Goal: Information Seeking & Learning: Learn about a topic

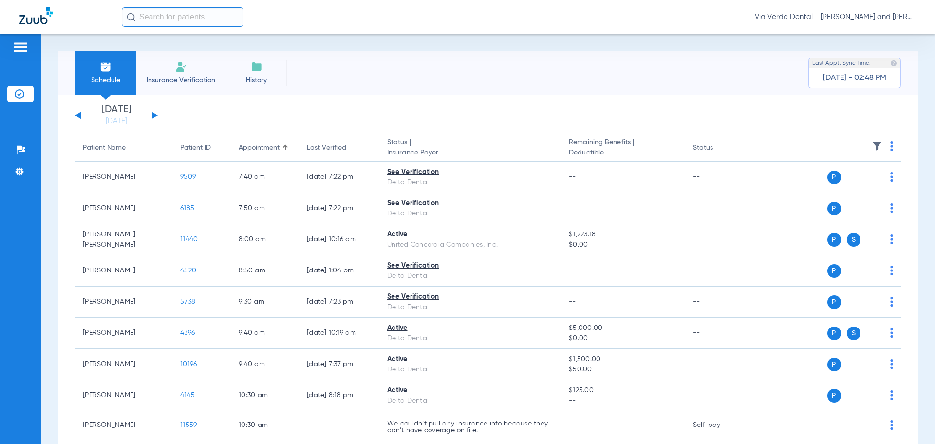
click at [153, 116] on button at bounding box center [155, 115] width 6 height 7
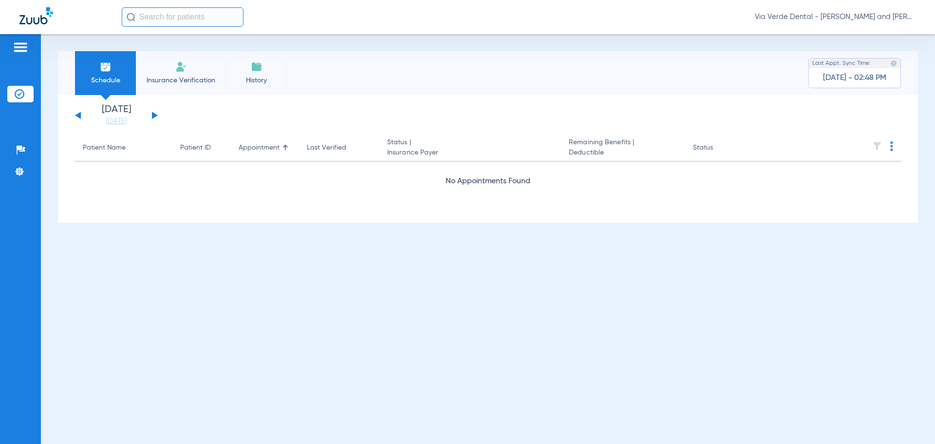
click at [154, 115] on button at bounding box center [155, 115] width 6 height 7
click at [154, 116] on button at bounding box center [155, 115] width 6 height 7
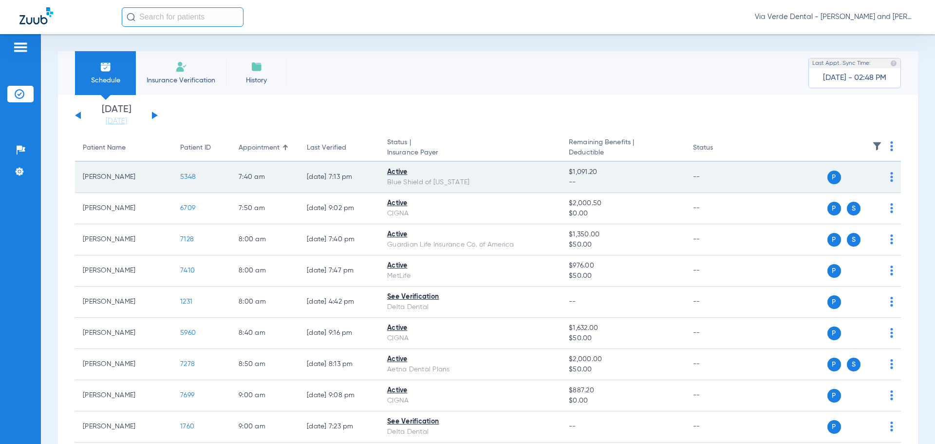
click at [190, 178] on span "5348" at bounding box center [188, 176] width 16 height 7
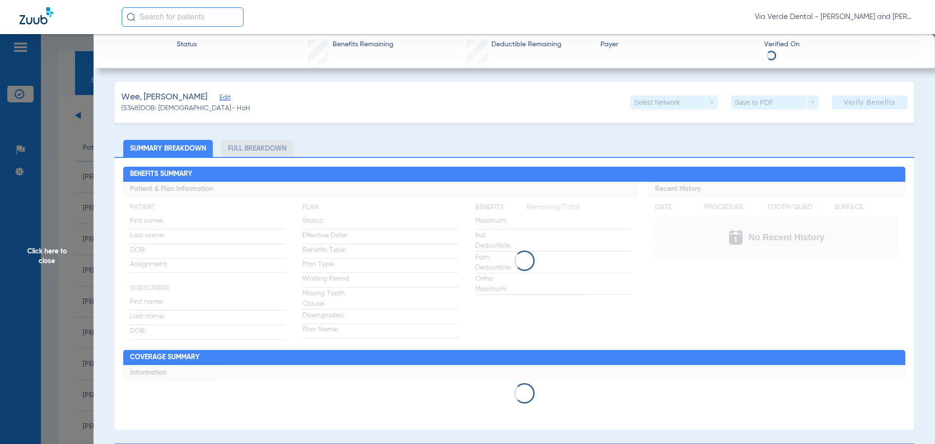
click at [255, 146] on li "Full Breakdown" at bounding box center [257, 148] width 72 height 17
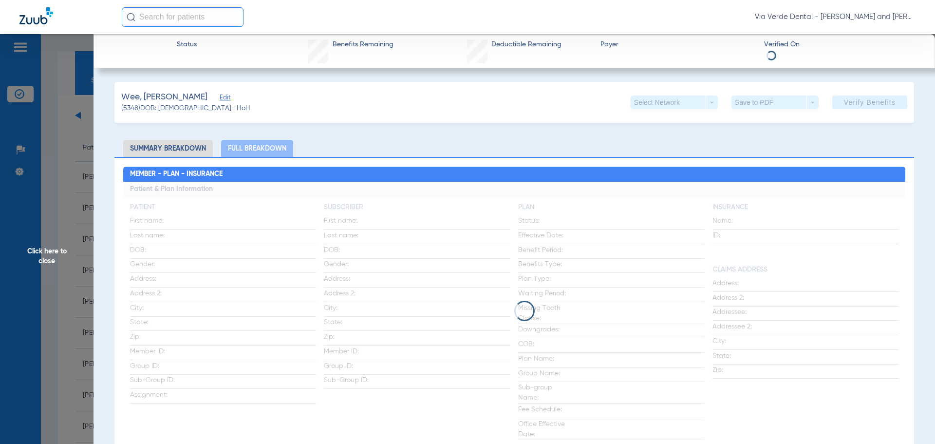
click at [255, 146] on li "Full Breakdown" at bounding box center [257, 148] width 72 height 17
click at [252, 145] on li "Full Breakdown" at bounding box center [257, 148] width 72 height 17
click at [250, 149] on li "Full Breakdown" at bounding box center [257, 148] width 72 height 17
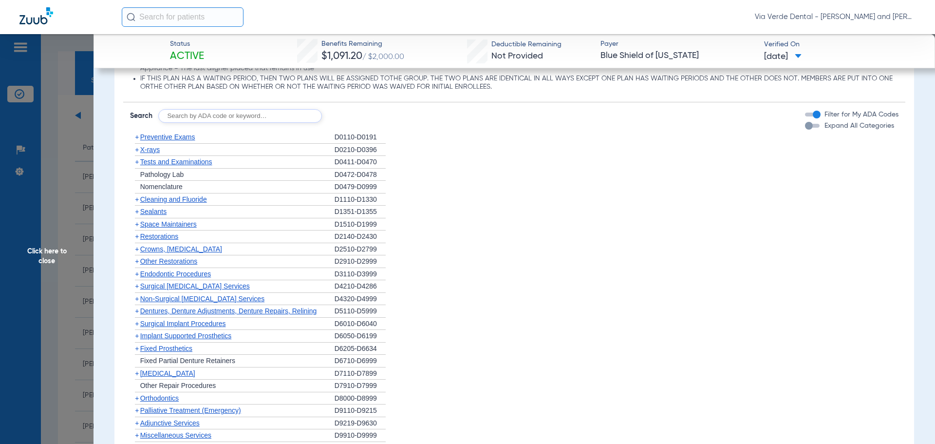
scroll to position [1071, 0]
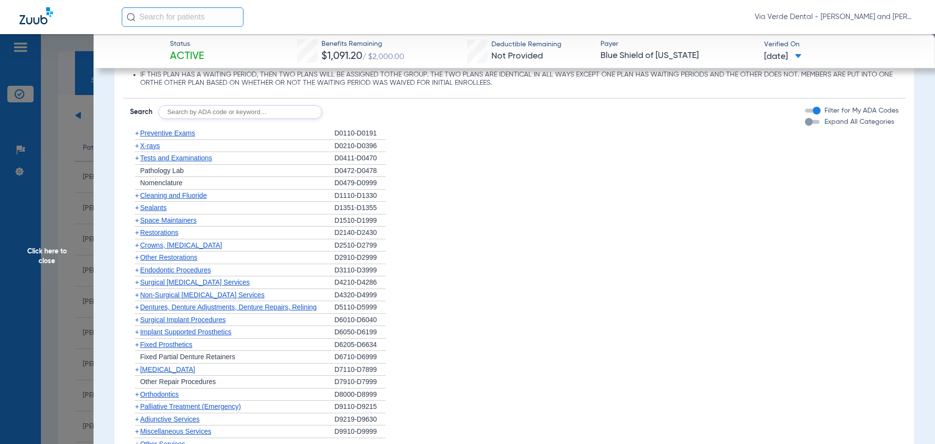
click at [153, 199] on span "Cleaning and Fluoride" at bounding box center [173, 195] width 67 height 8
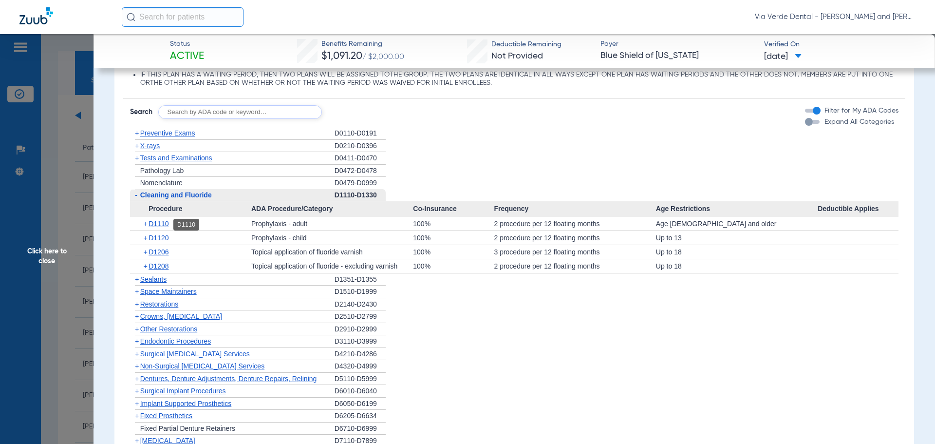
click at [156, 225] on span "D1110" at bounding box center [159, 224] width 20 height 8
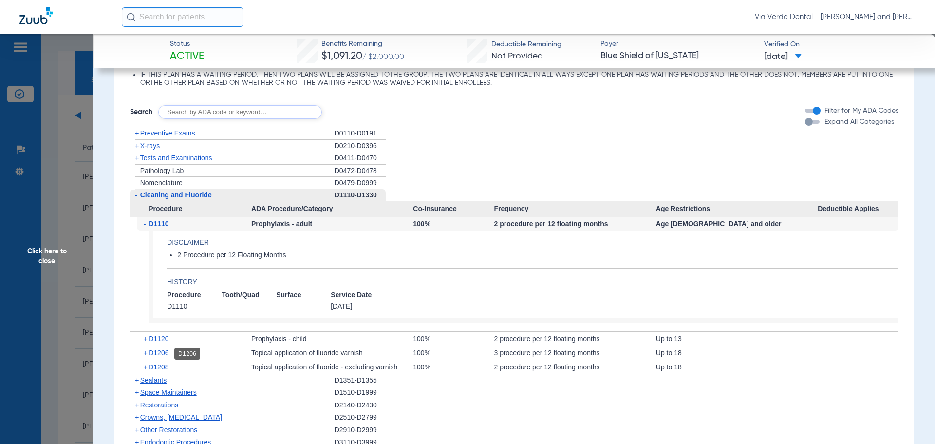
click at [162, 354] on span "D1206" at bounding box center [159, 353] width 20 height 8
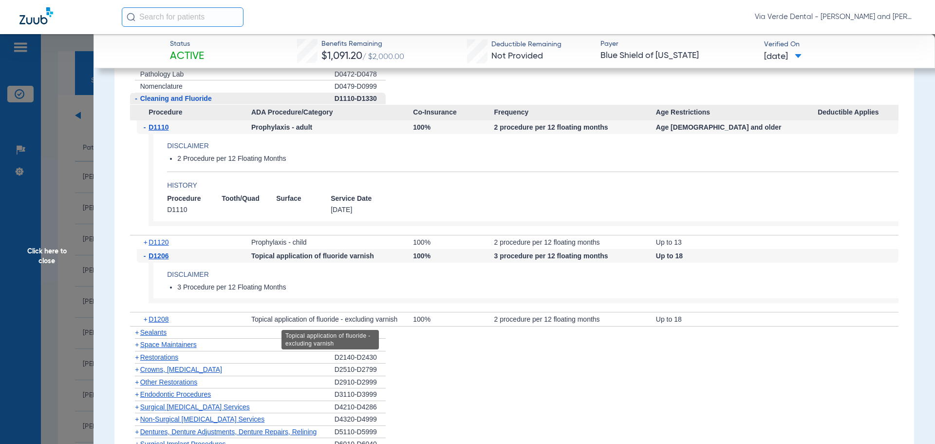
scroll to position [1169, 0]
click at [31, 174] on span "Click here to close" at bounding box center [47, 256] width 94 height 444
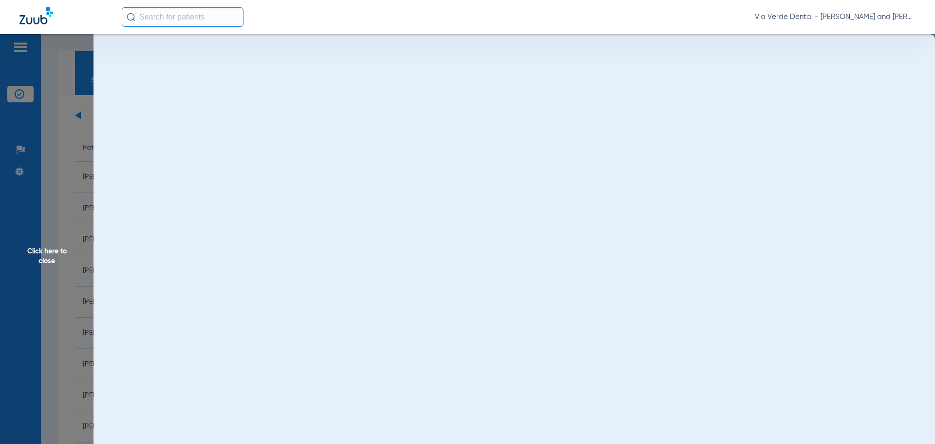
scroll to position [0, 0]
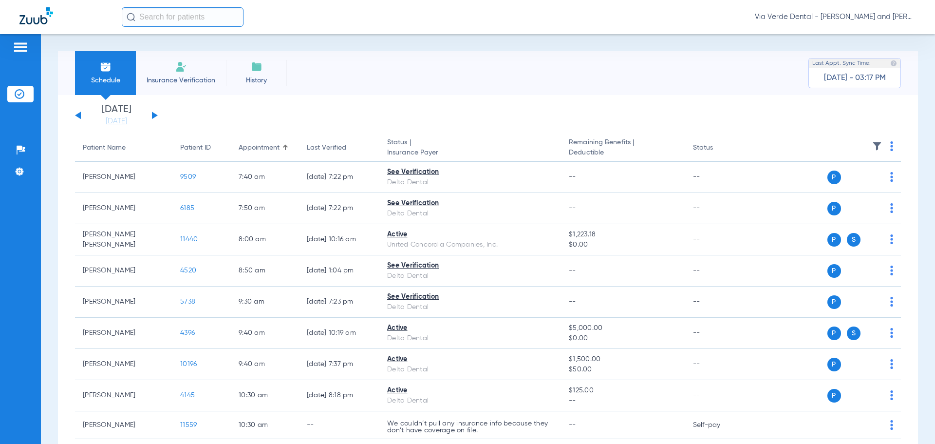
click at [154, 114] on button at bounding box center [155, 115] width 6 height 7
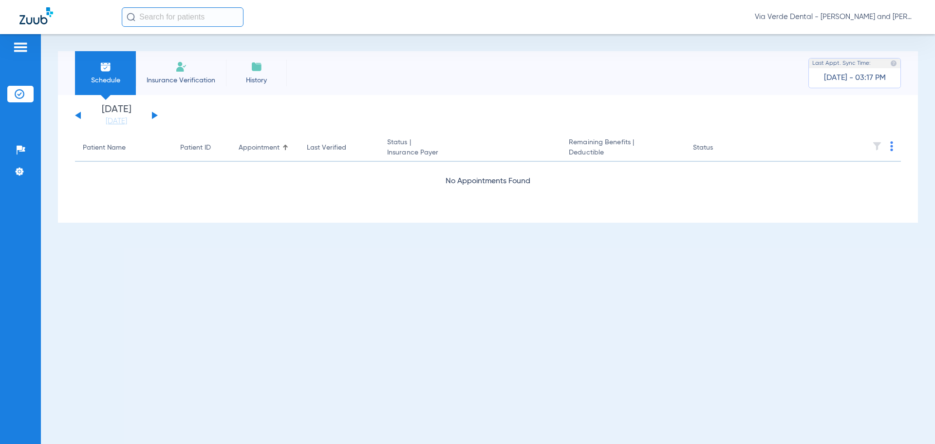
click at [154, 114] on button at bounding box center [155, 115] width 6 height 7
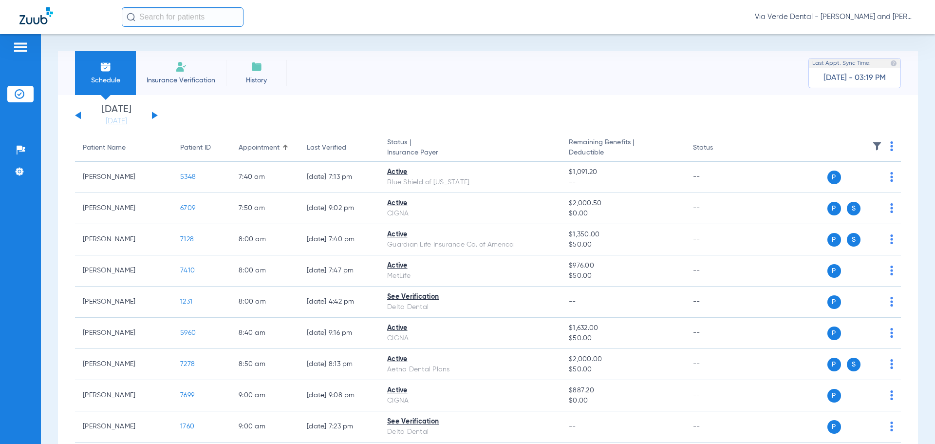
click at [407, 89] on div "Schedule Insurance Verification History Last Appt. Sync Time: Today - 03:19 PM" at bounding box center [488, 73] width 860 height 44
click at [151, 112] on div "Wednesday 06-11-2025 Thursday 06-12-2025 Friday 06-13-2025 Saturday 06-14-2025 …" at bounding box center [116, 115] width 83 height 21
click at [155, 114] on button at bounding box center [155, 115] width 6 height 7
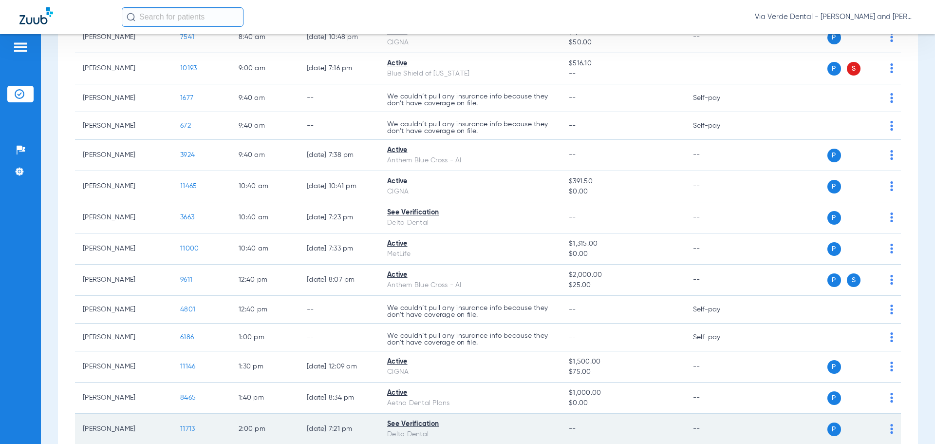
scroll to position [243, 0]
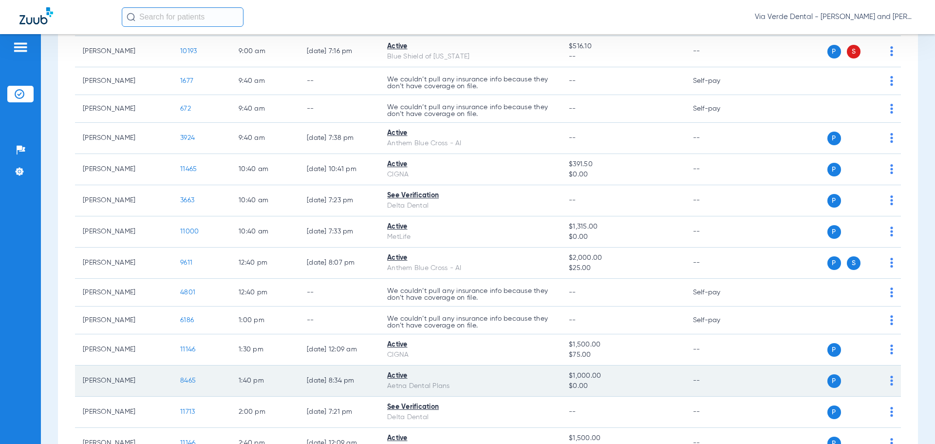
click at [190, 380] on span "8465" at bounding box center [188, 380] width 16 height 7
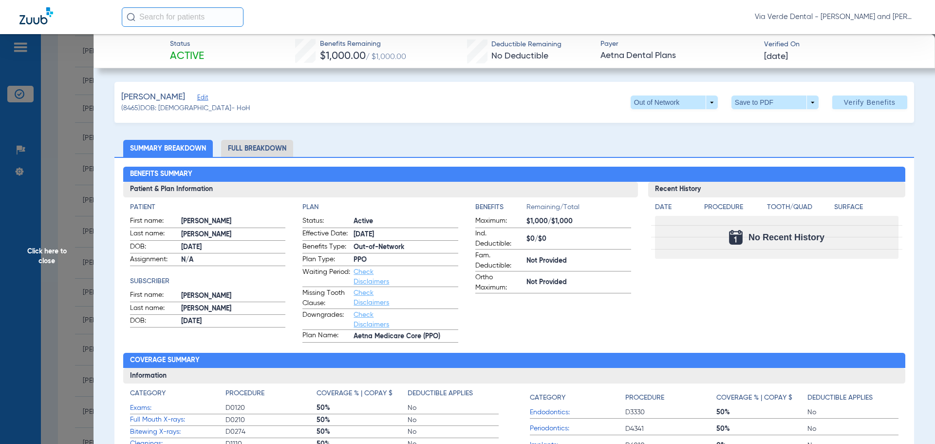
click at [282, 148] on li "Full Breakdown" at bounding box center [257, 148] width 72 height 17
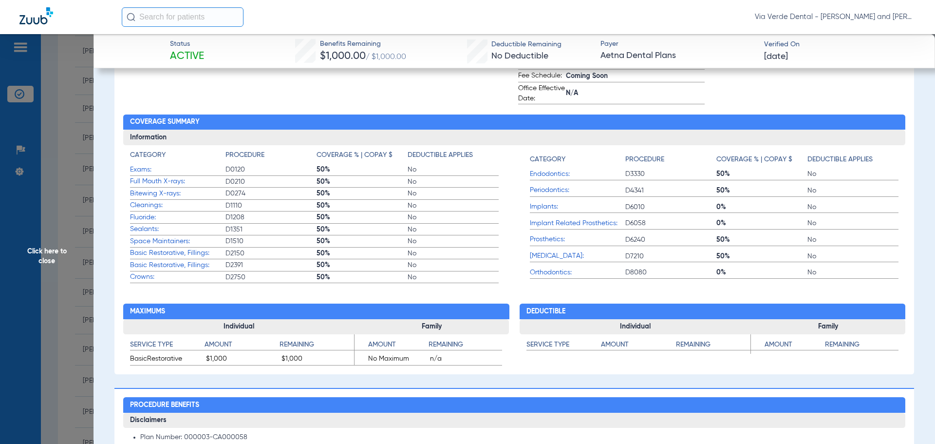
scroll to position [487, 0]
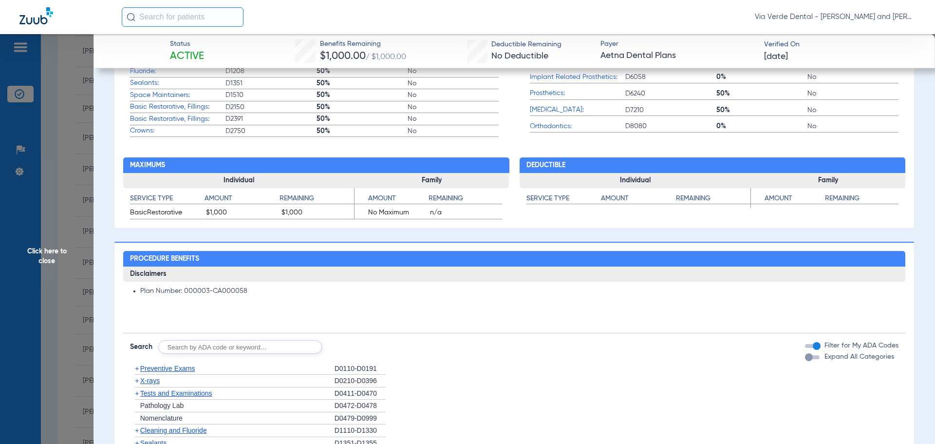
click at [179, 368] on span "Preventive Exams" at bounding box center [167, 368] width 55 height 8
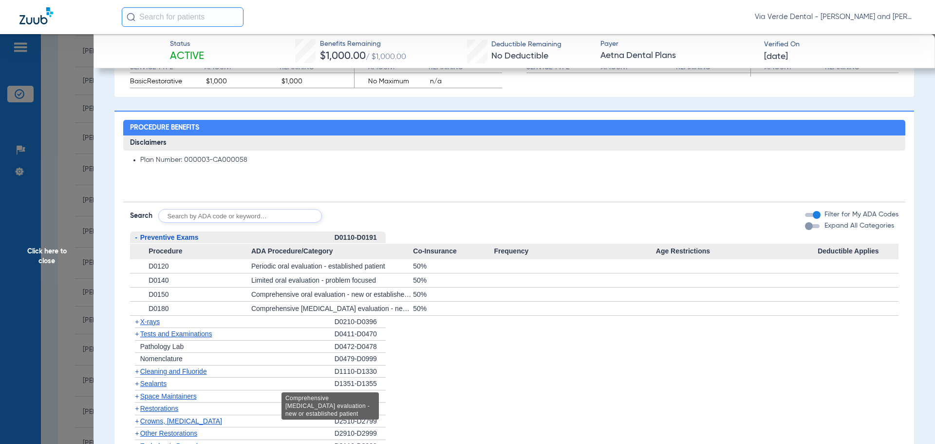
scroll to position [633, 0]
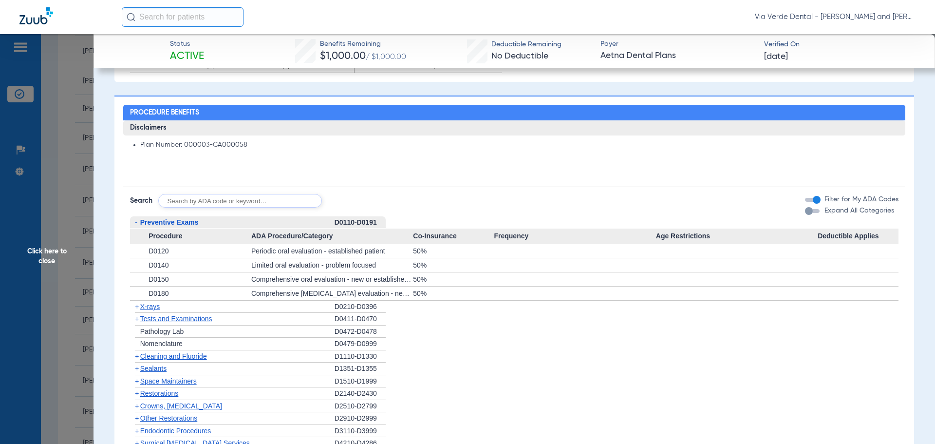
click at [153, 306] on span "X-rays" at bounding box center [149, 306] width 19 height 8
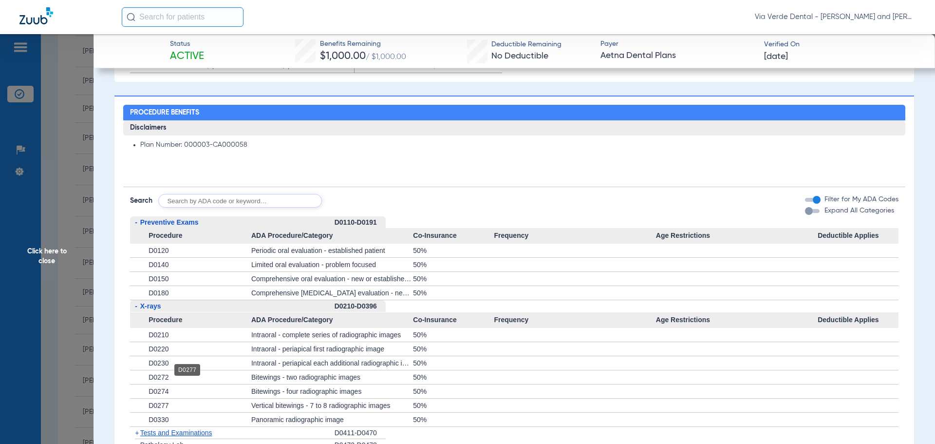
scroll to position [779, 0]
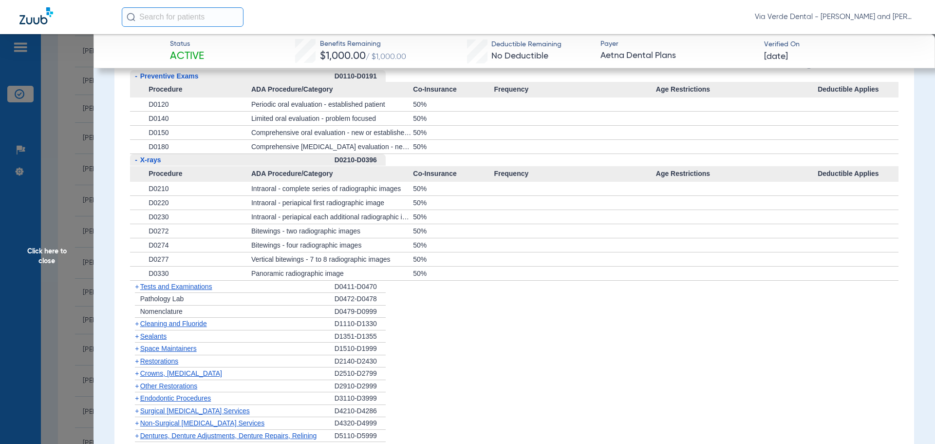
click at [146, 328] on div "+ Cleaning and Fluoride" at bounding box center [232, 324] width 205 height 13
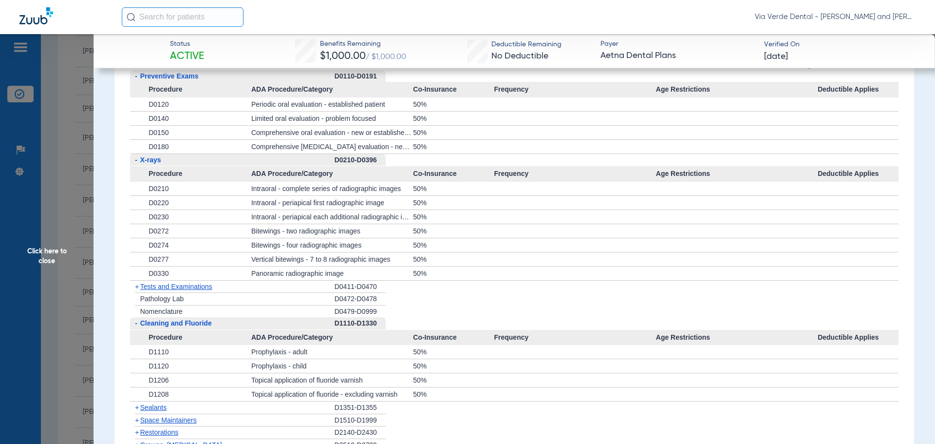
click at [53, 102] on span "Click here to close" at bounding box center [47, 256] width 94 height 444
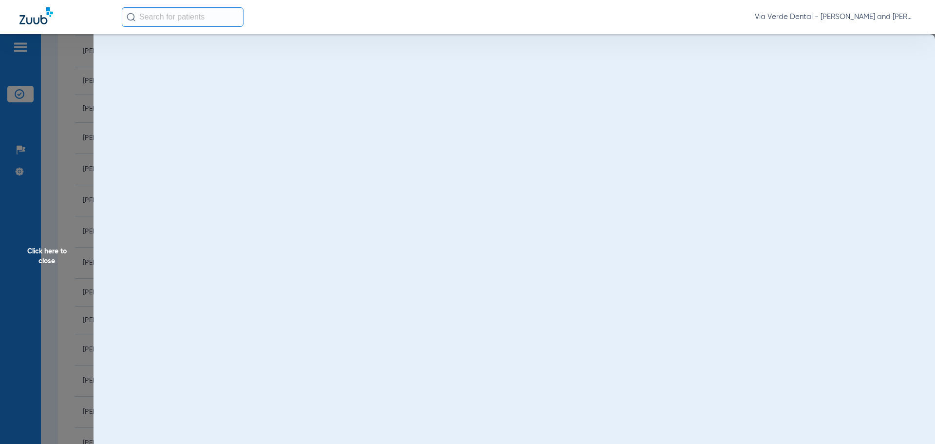
scroll to position [0, 0]
